Goal: Transaction & Acquisition: Book appointment/travel/reservation

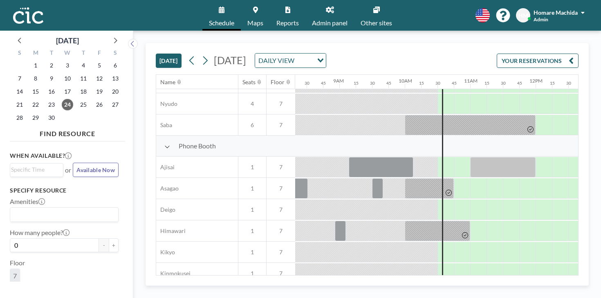
scroll to position [186, 545]
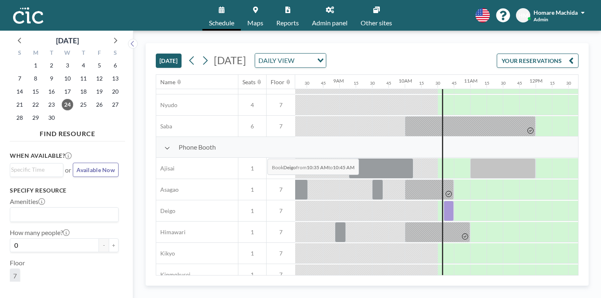
click at [444, 201] on div at bounding box center [449, 211] width 10 height 20
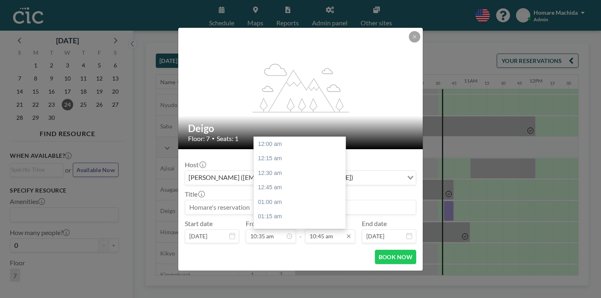
scroll to position [562, 0]
click at [326, 229] on input "10:45 am" at bounding box center [330, 236] width 50 height 14
click at [321, 274] on div "12:00 pm" at bounding box center [300, 281] width 92 height 15
type input "12:00 pm"
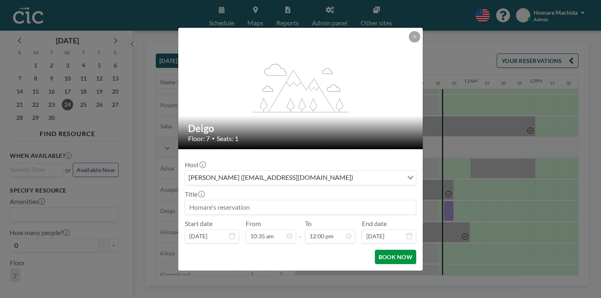
click at [376, 250] on button "BOOK NOW" at bounding box center [395, 257] width 41 height 14
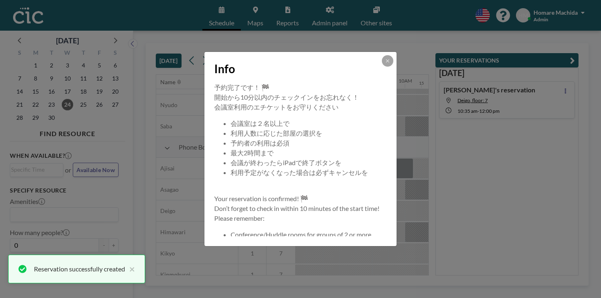
scroll to position [0, 0]
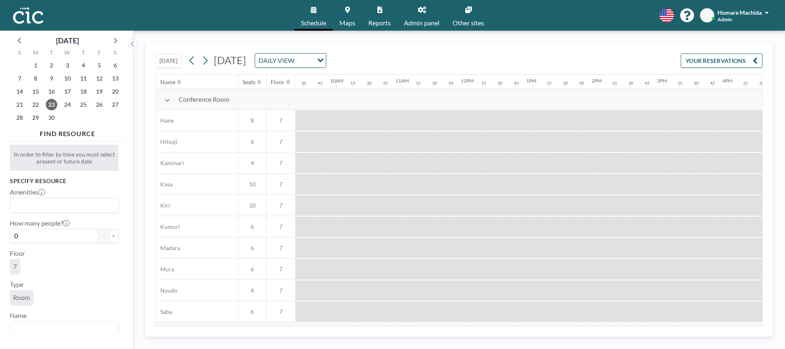
scroll to position [0, 614]
